Goal: Find specific page/section: Find specific page/section

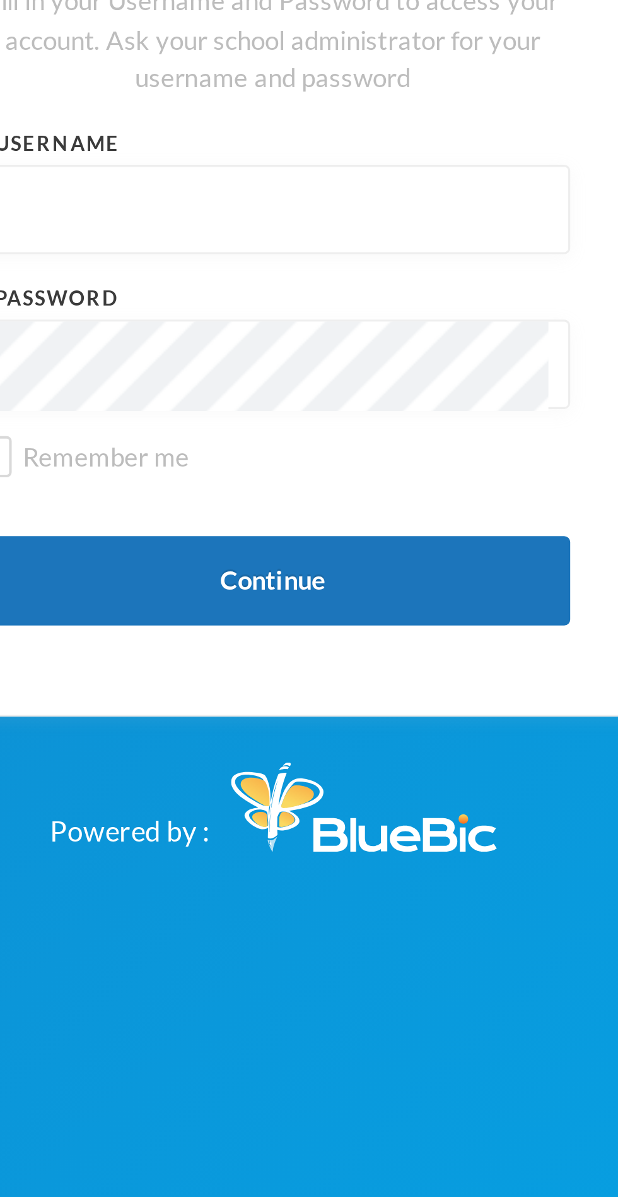
click at [311, 599] on input "text" at bounding box center [309, 585] width 175 height 28
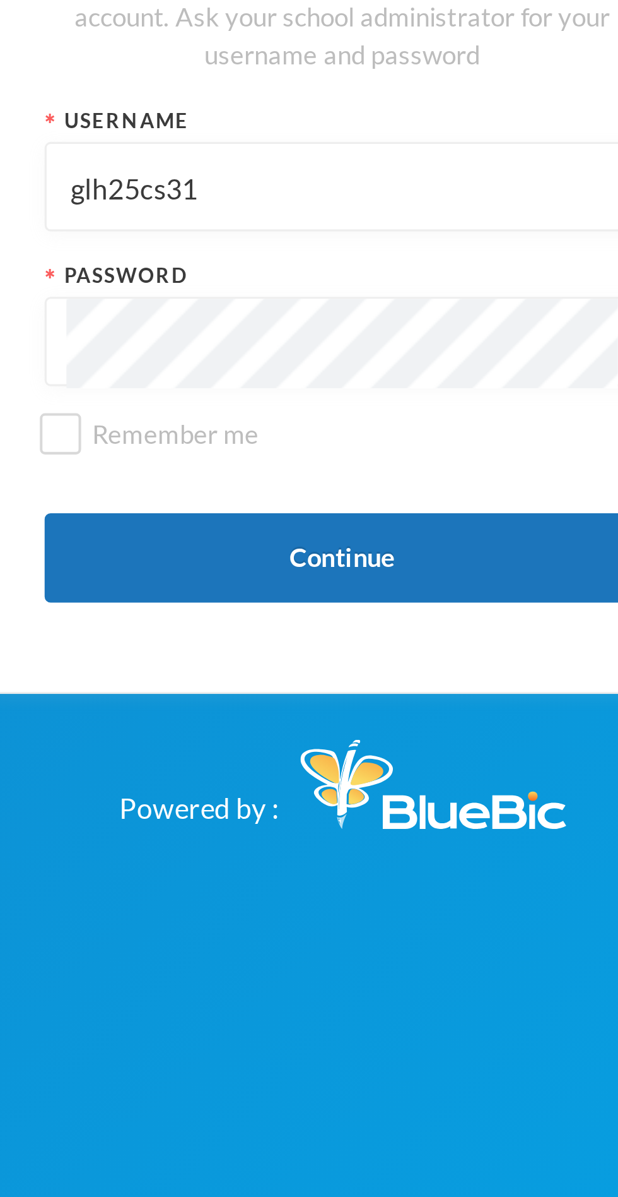
type input "glh25cs31"
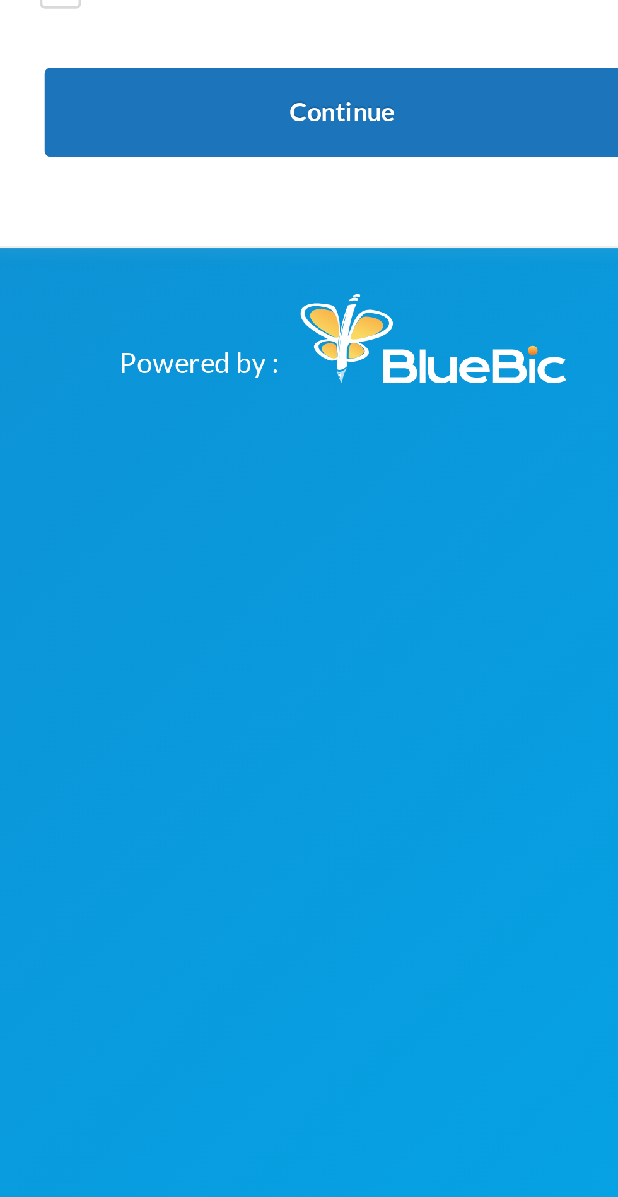
click at [364, 716] on button "Continue" at bounding box center [309, 702] width 189 height 28
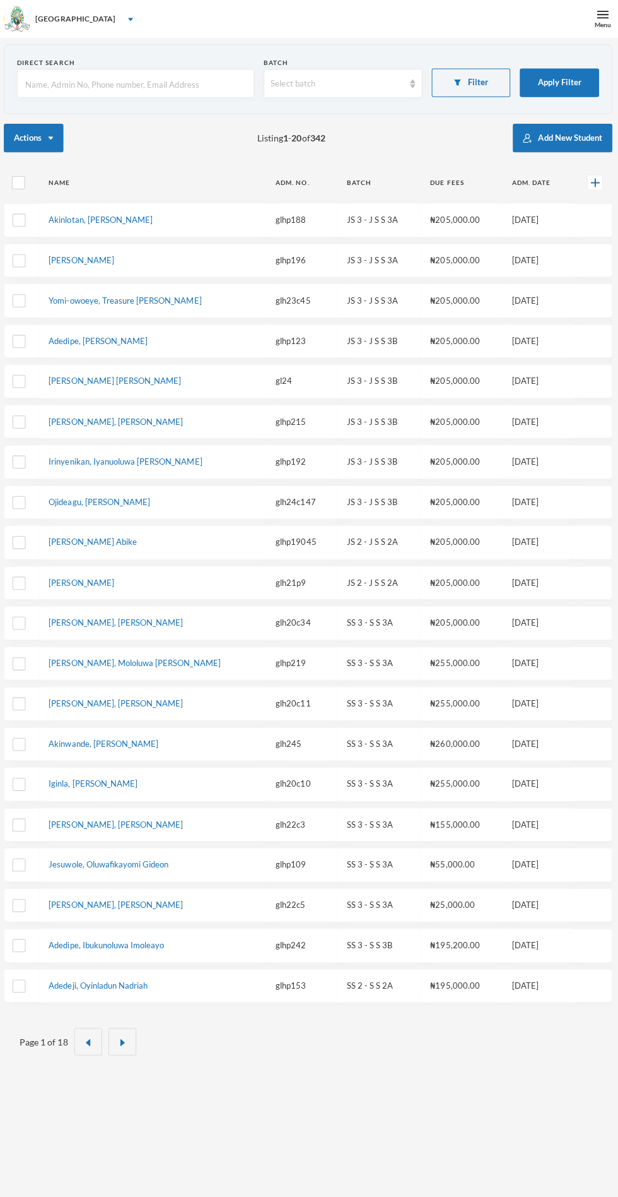
click at [146, 85] on input "text" at bounding box center [138, 83] width 222 height 28
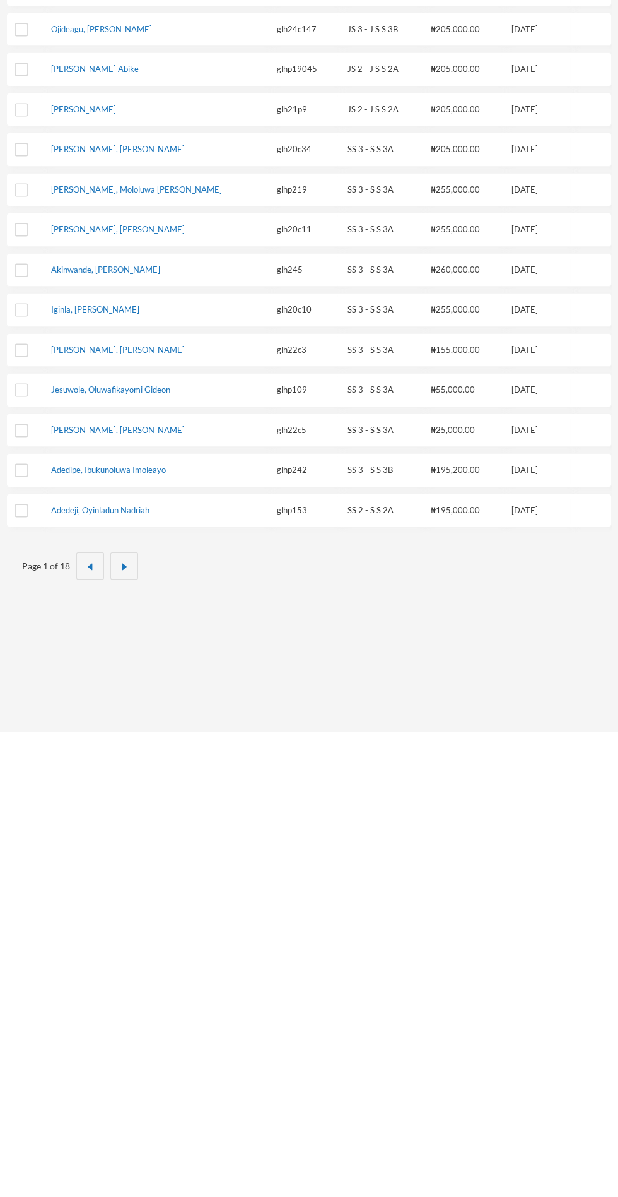
click at [129, 1054] on div "Page 1 of 18" at bounding box center [309, 1030] width 606 height 65
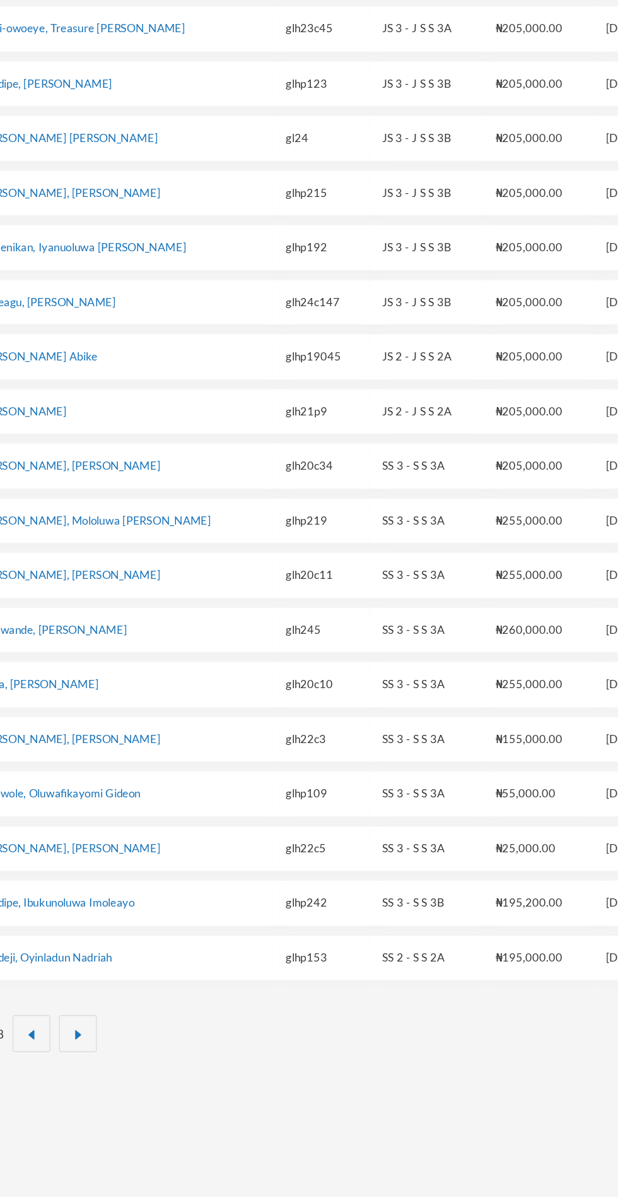
click at [131, 1020] on button "button" at bounding box center [124, 1030] width 28 height 27
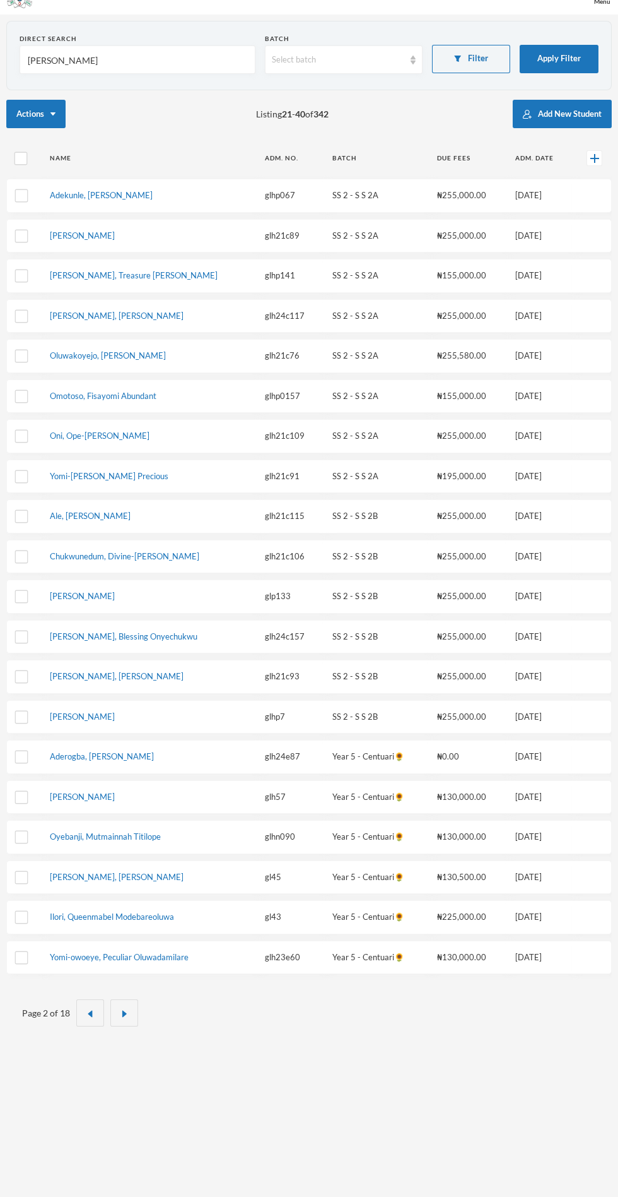
scroll to position [0, 0]
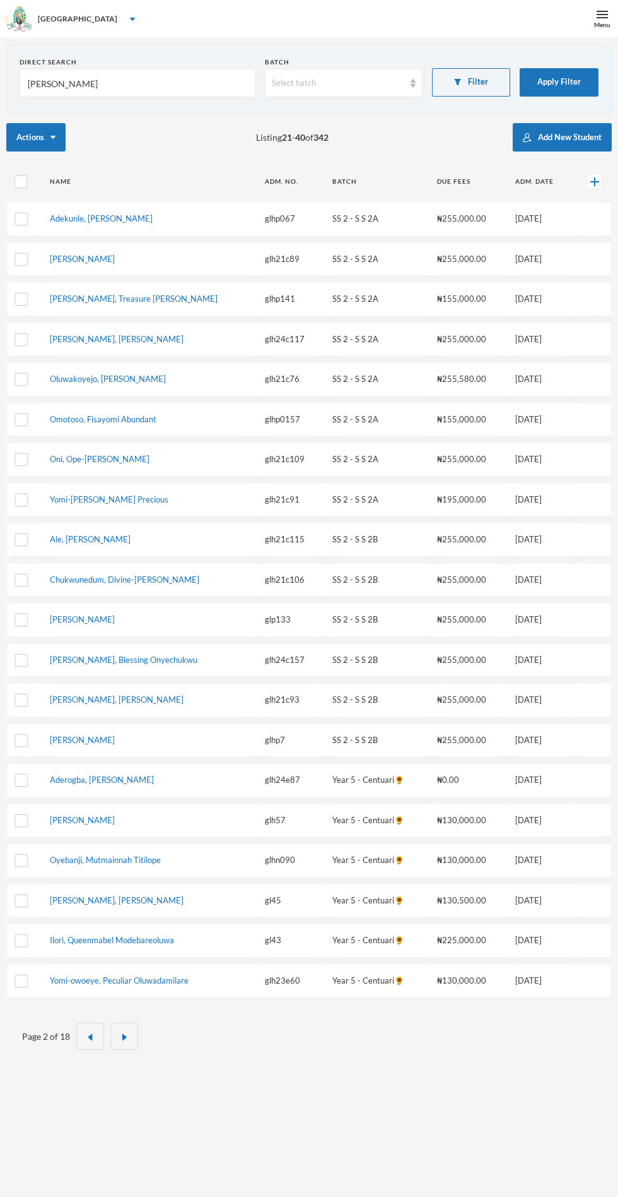
click at [130, 1031] on button "button" at bounding box center [124, 1035] width 28 height 27
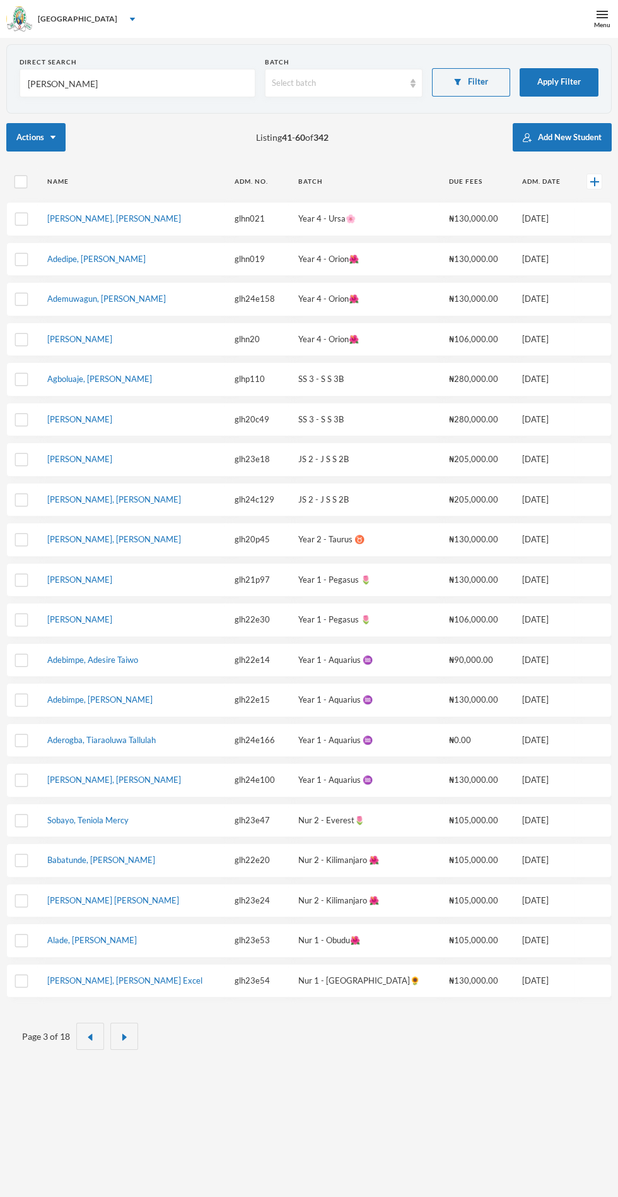
click at [122, 1033] on img "button" at bounding box center [125, 1037] width 8 height 8
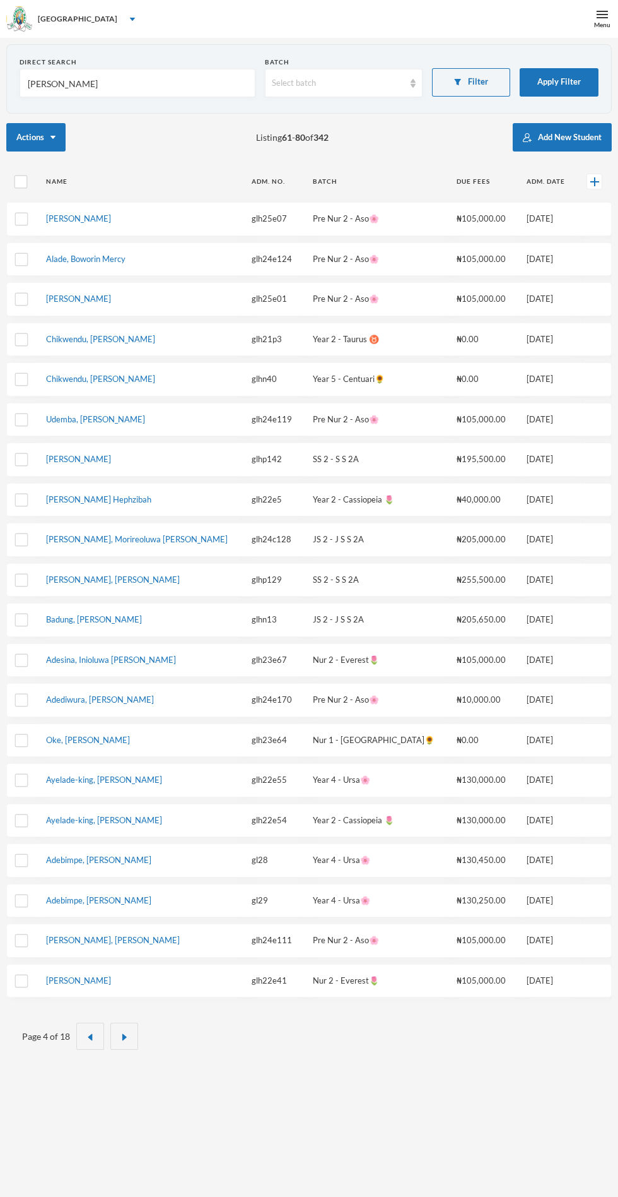
click at [122, 1033] on img "button" at bounding box center [125, 1037] width 8 height 8
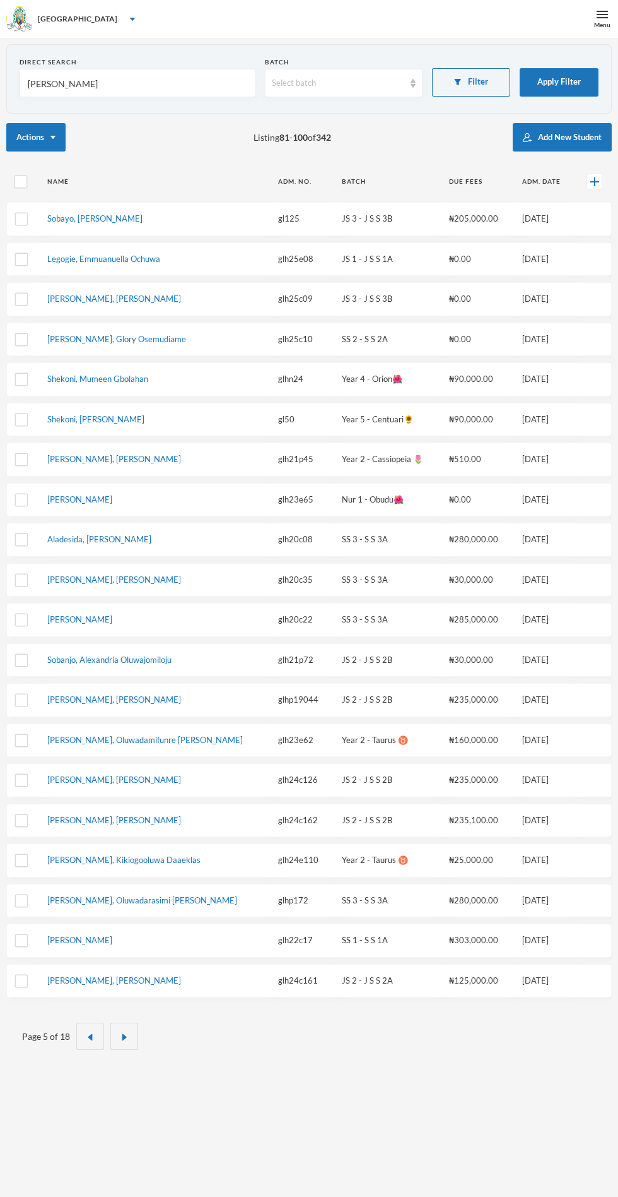
click at [122, 1033] on img "button" at bounding box center [125, 1037] width 8 height 8
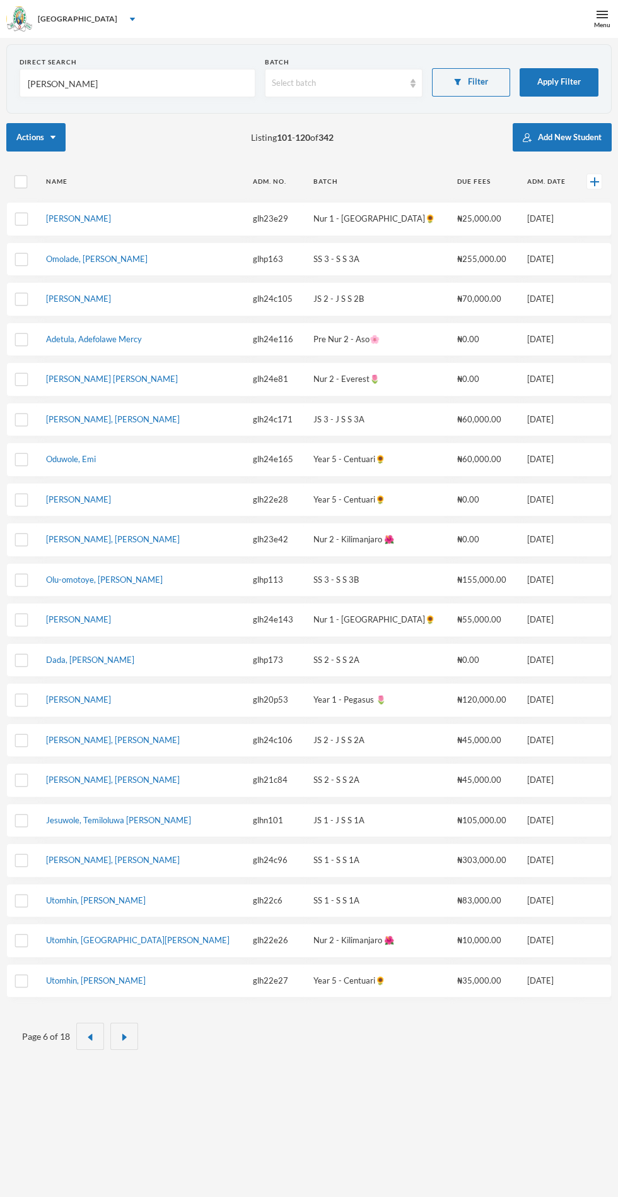
click at [88, 79] on input "[PERSON_NAME]" at bounding box center [138, 83] width 222 height 28
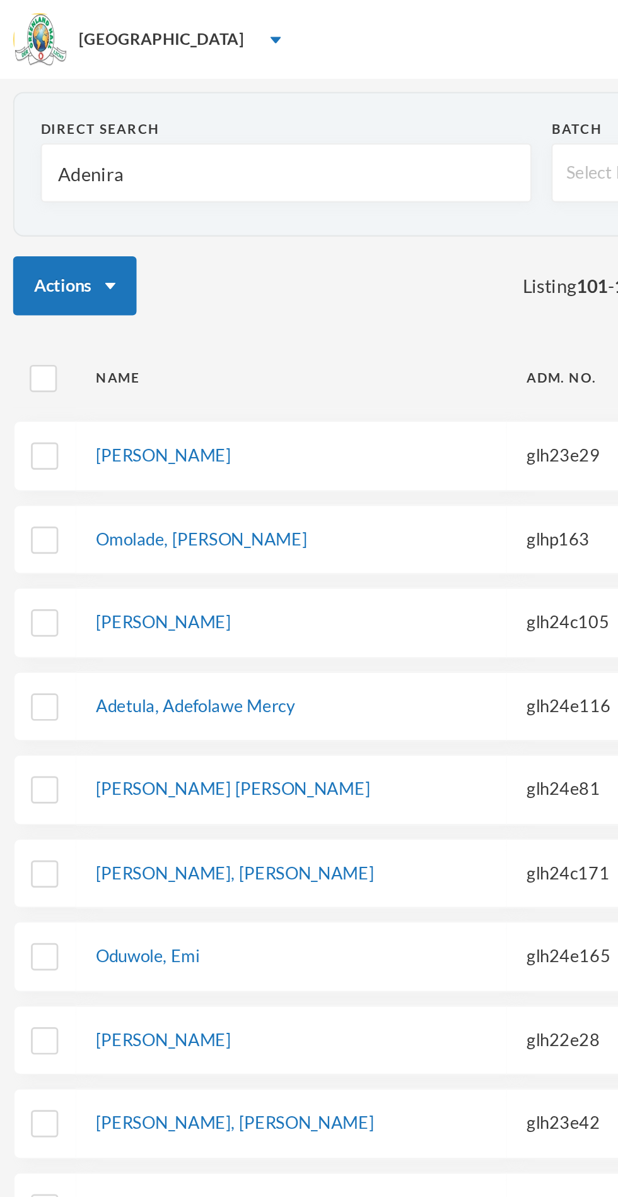
type input "[PERSON_NAME]"
click at [88, 17] on div "[GEOGRAPHIC_DATA]" at bounding box center [78, 18] width 80 height 11
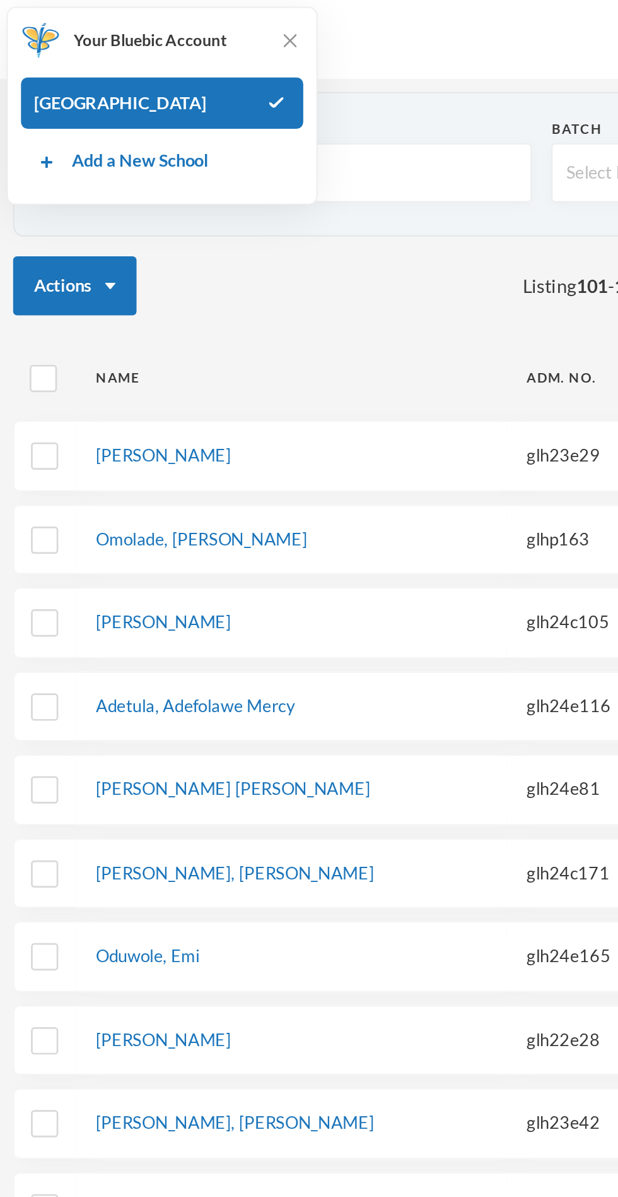
click at [126, 158] on div "Direct Search Adeniran Batch Select batch Filter Apply Filter Actions Listing 1…" at bounding box center [309, 556] width 606 height 1024
click at [172, 145] on div "Actions Listing 101 - 120 of 342 Add New Student" at bounding box center [309, 137] width 606 height 28
click at [201, 48] on section "Direct Search Adeniran Batch Select batch Filter Apply Filter" at bounding box center [309, 78] width 606 height 69
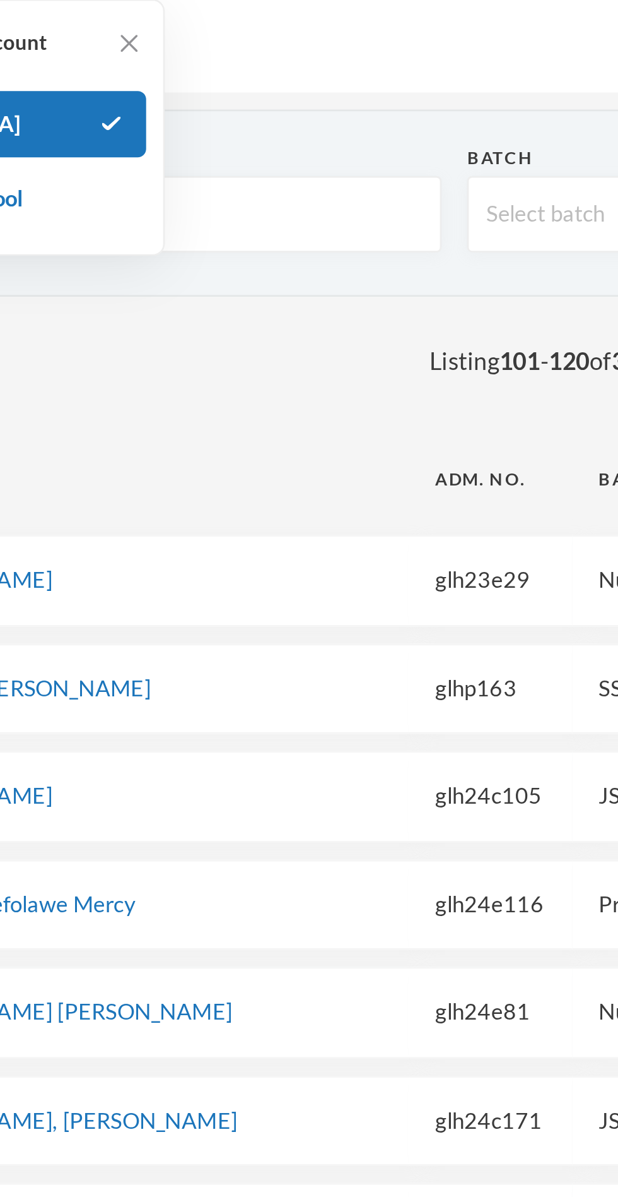
click at [136, 22] on img at bounding box center [139, 19] width 13 height 13
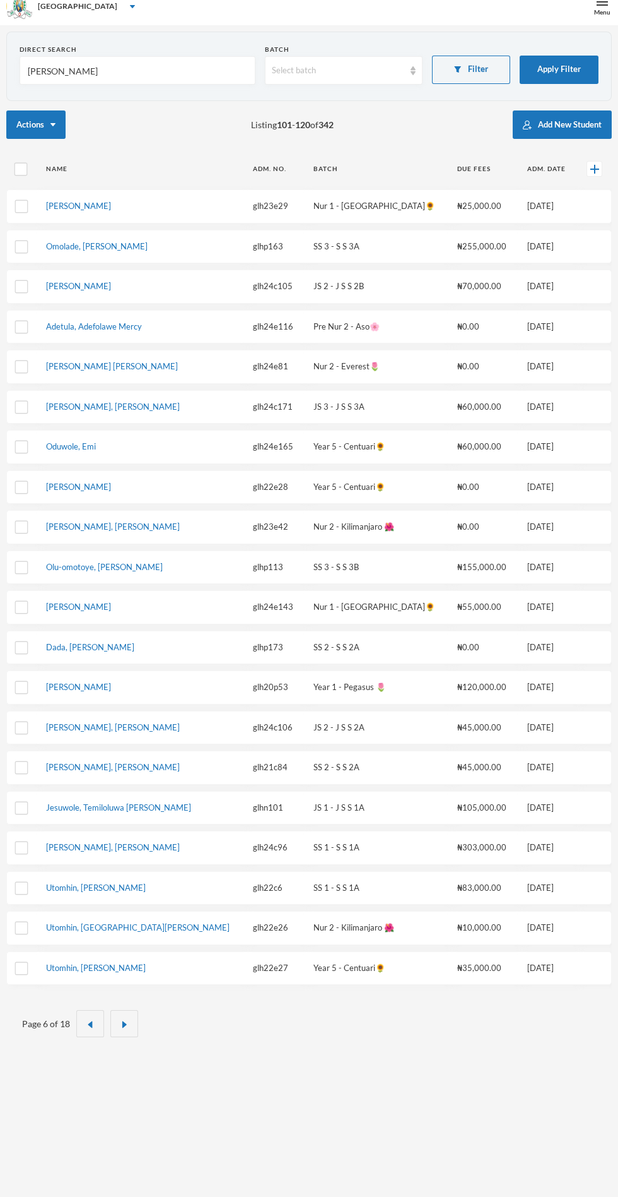
scroll to position [5, 0]
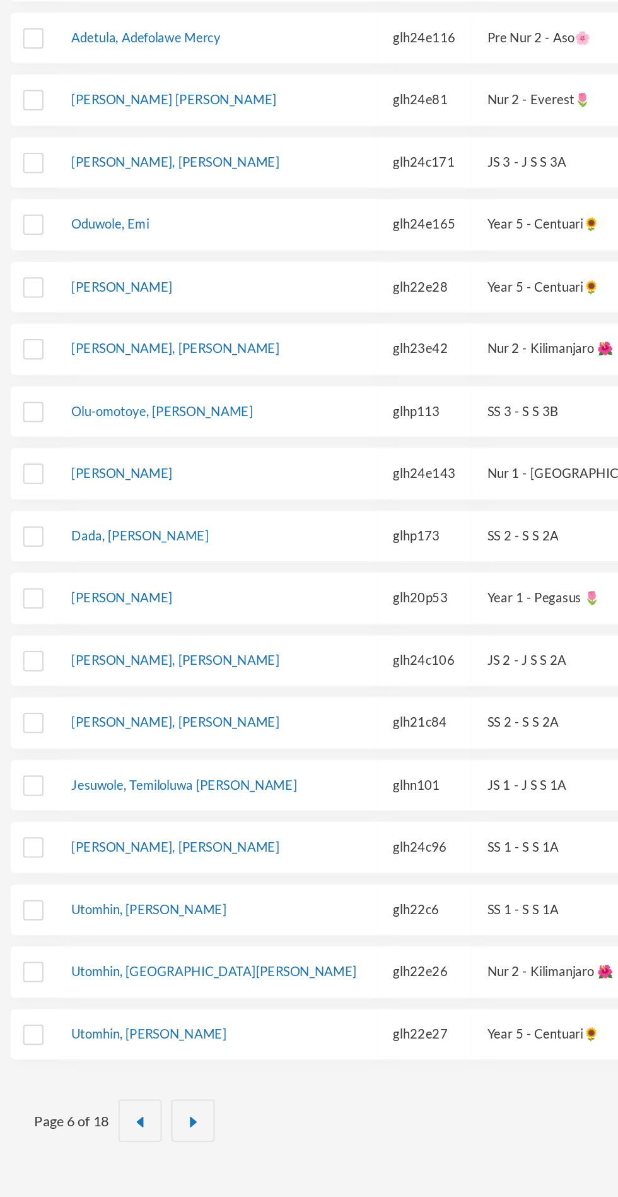
click at [123, 1017] on button "button" at bounding box center [124, 1030] width 28 height 27
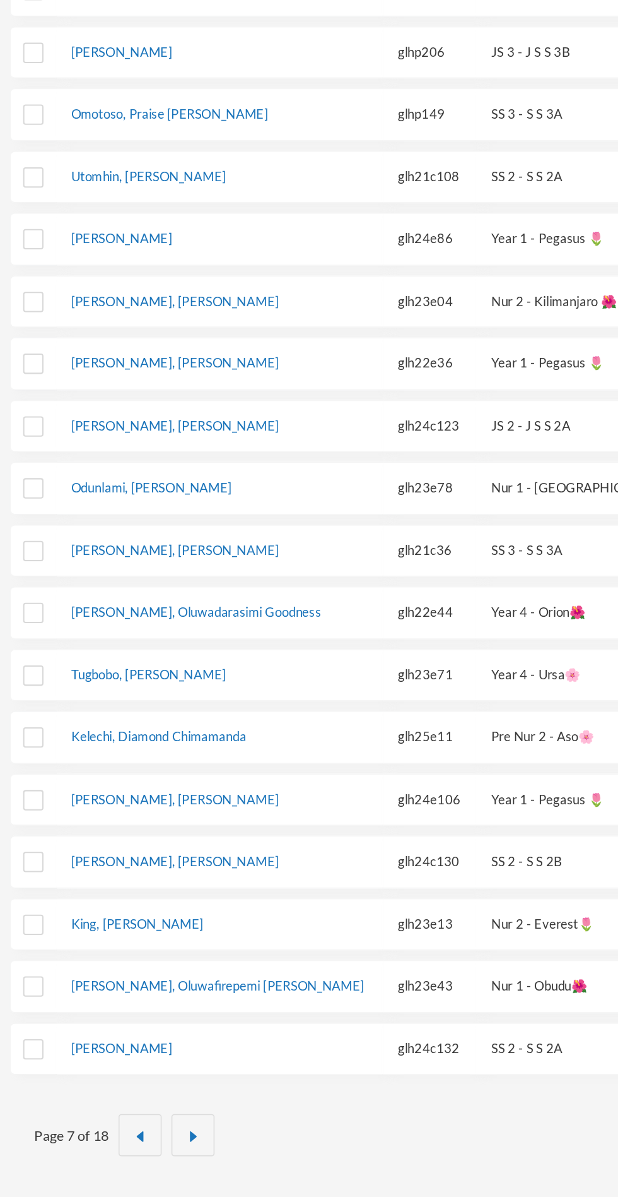
click at [135, 1022] on button "button" at bounding box center [124, 1035] width 28 height 27
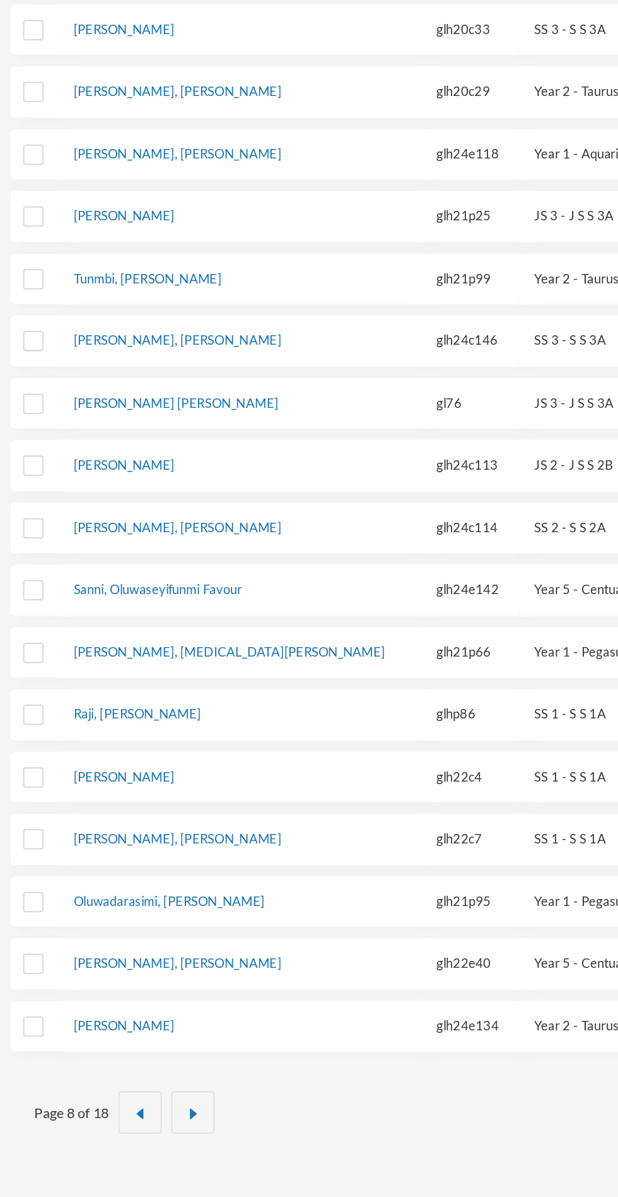
click at [122, 1033] on img "button" at bounding box center [125, 1037] width 8 height 8
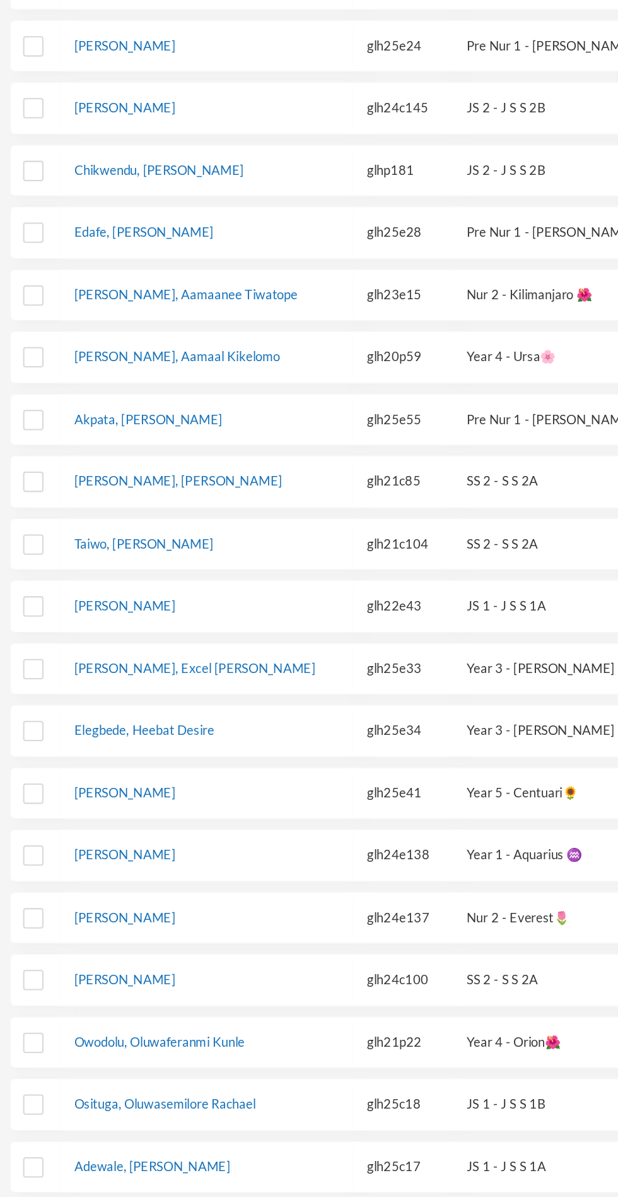
click at [126, 1022] on button "button" at bounding box center [124, 1035] width 28 height 27
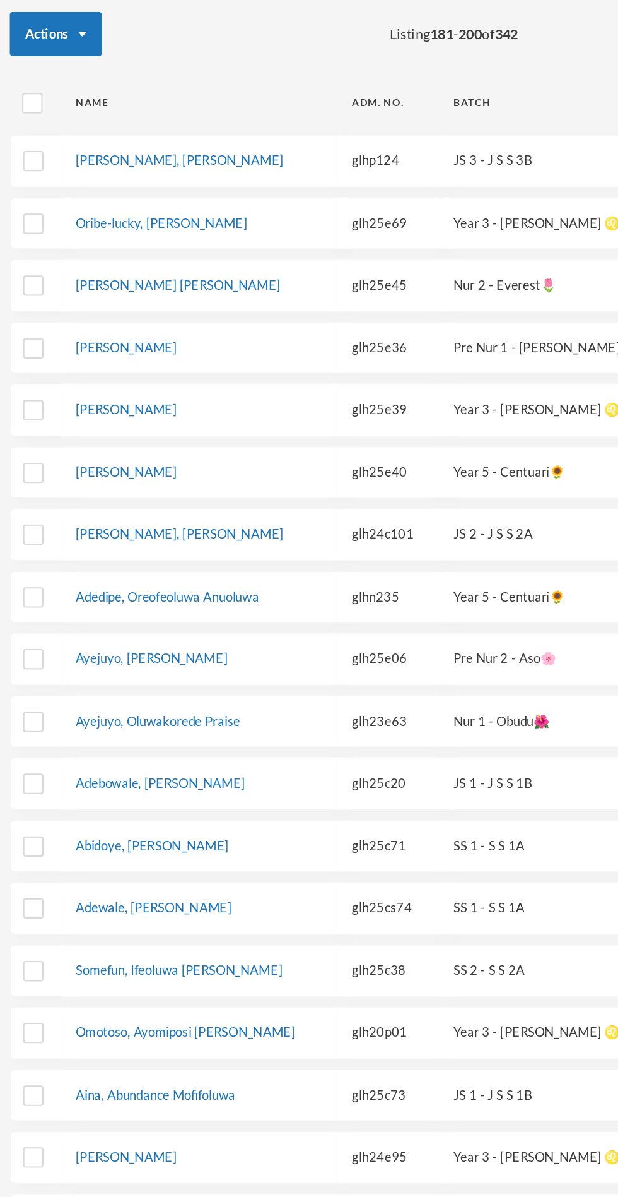
click at [114, 381] on link "[PERSON_NAME]" at bounding box center [81, 379] width 65 height 10
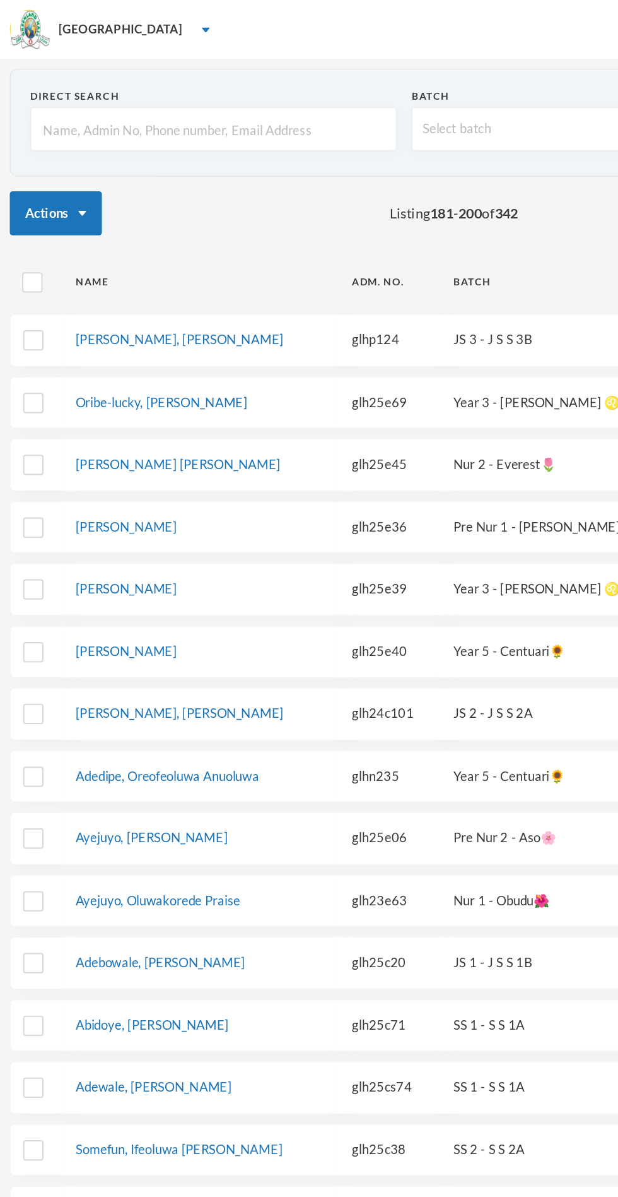
click at [194, 78] on input "text" at bounding box center [138, 83] width 222 height 28
